Goal: Check status: Check status

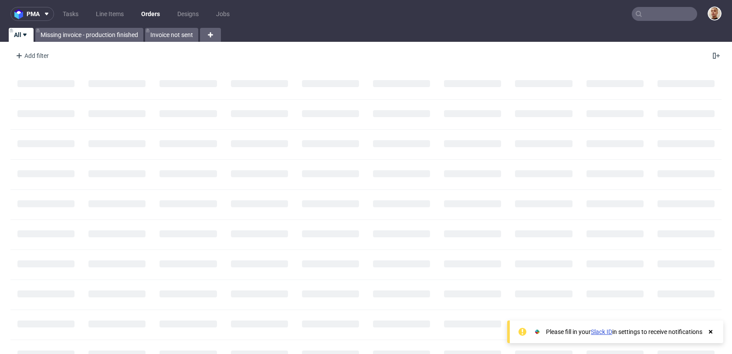
click at [670, 14] on input "text" at bounding box center [664, 14] width 65 height 14
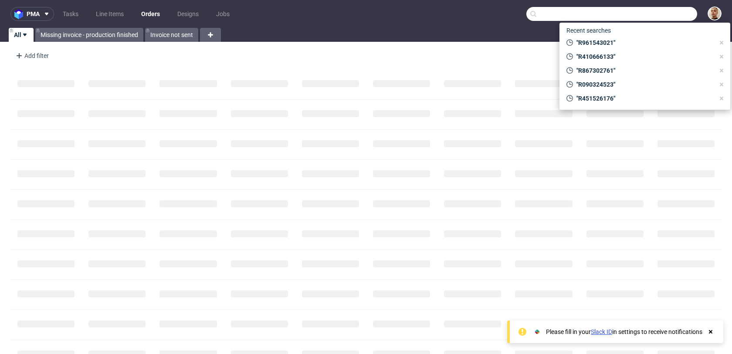
paste input "R961543021"
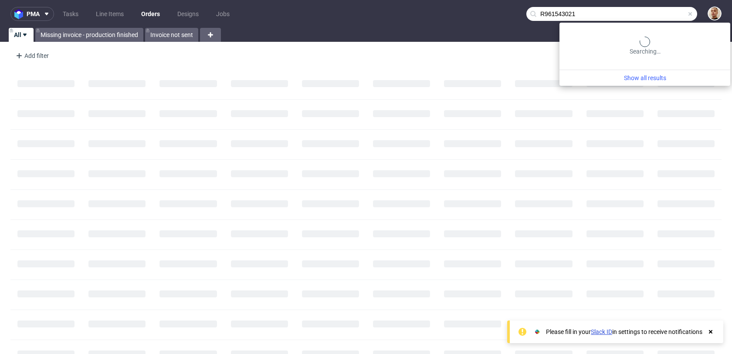
type input "R961543021"
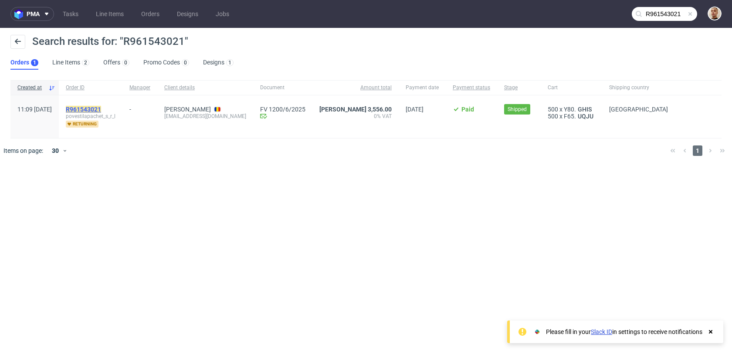
click at [101, 107] on mark "R961543021" at bounding box center [83, 109] width 35 height 7
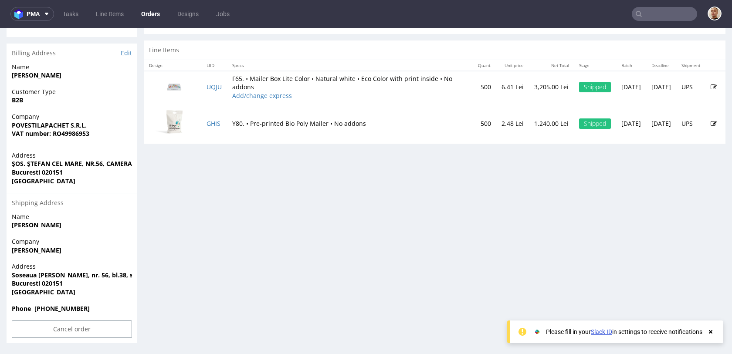
scroll to position [2, 0]
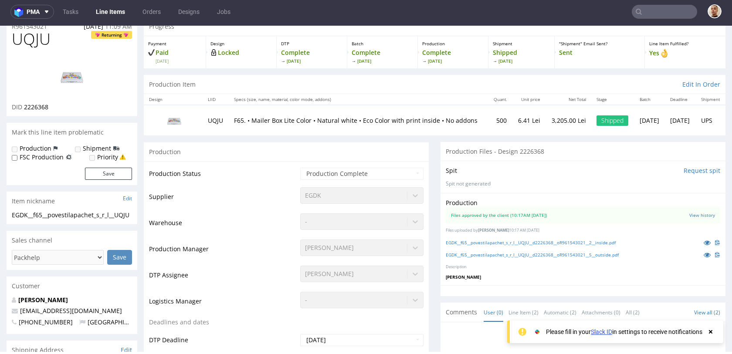
scroll to position [48, 0]
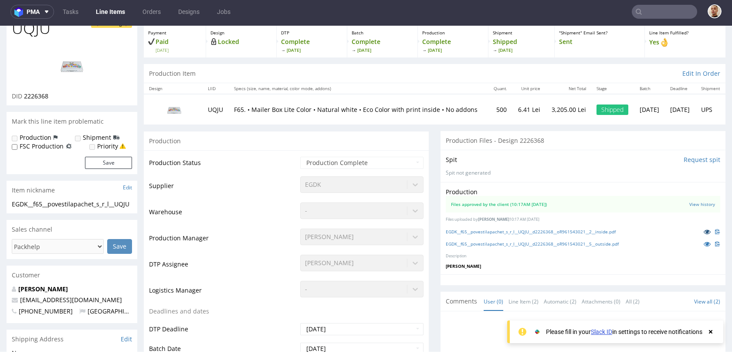
click at [704, 230] on icon at bounding box center [707, 232] width 7 height 6
click at [704, 243] on icon at bounding box center [707, 244] width 7 height 6
